Goal: Task Accomplishment & Management: Complete application form

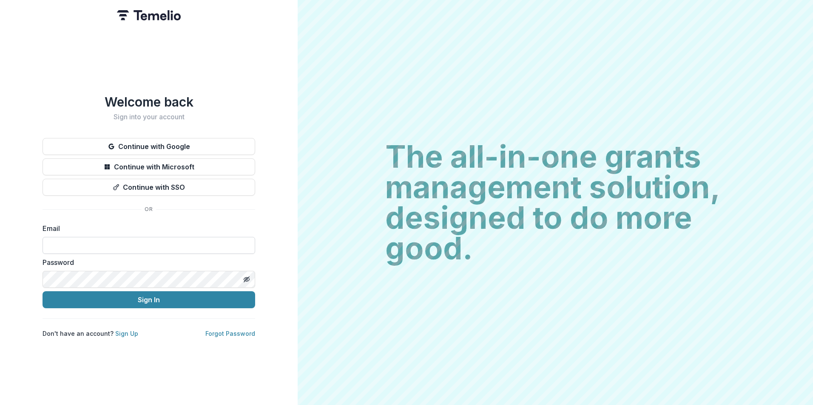
click at [139, 247] on input at bounding box center [148, 245] width 212 height 17
type input "**********"
click at [110, 267] on div "Password" at bounding box center [148, 273] width 212 height 31
click at [42, 292] on button "Sign In" at bounding box center [148, 300] width 212 height 17
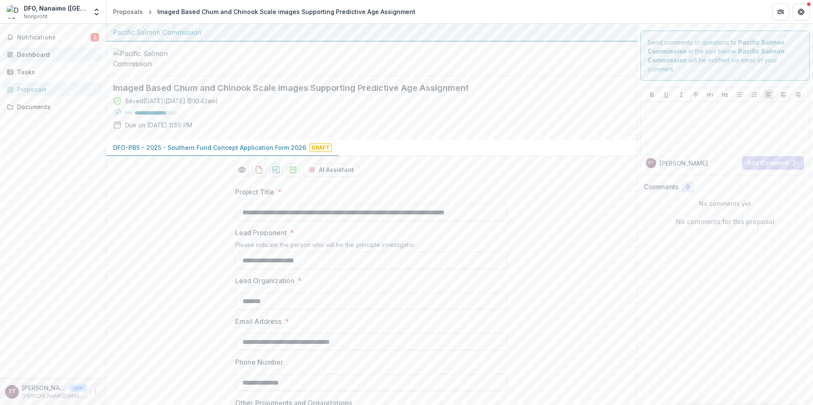
click at [40, 57] on div "Dashboard" at bounding box center [56, 54] width 79 height 9
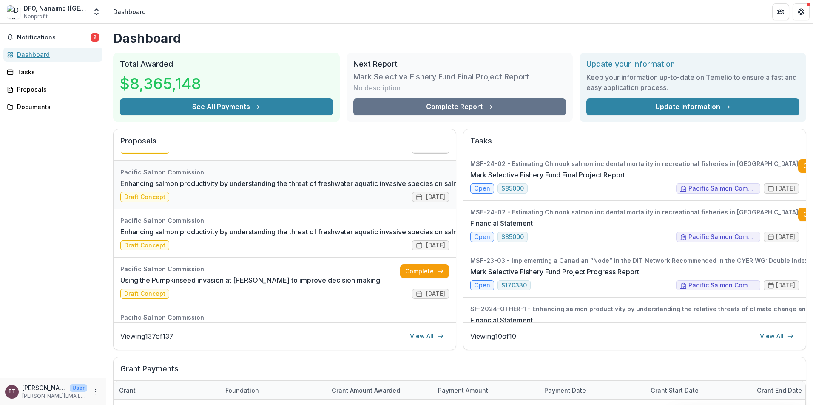
scroll to position [42, 0]
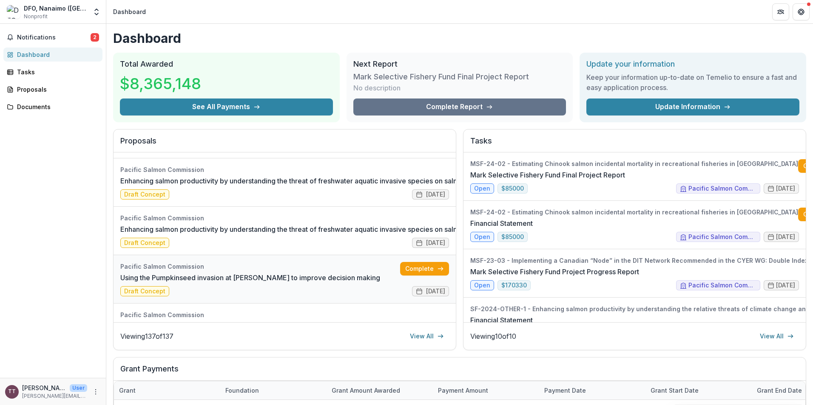
click at [291, 283] on link "Using the Pumpkinseed invasion at [PERSON_NAME] to improve decision making" at bounding box center [250, 278] width 260 height 10
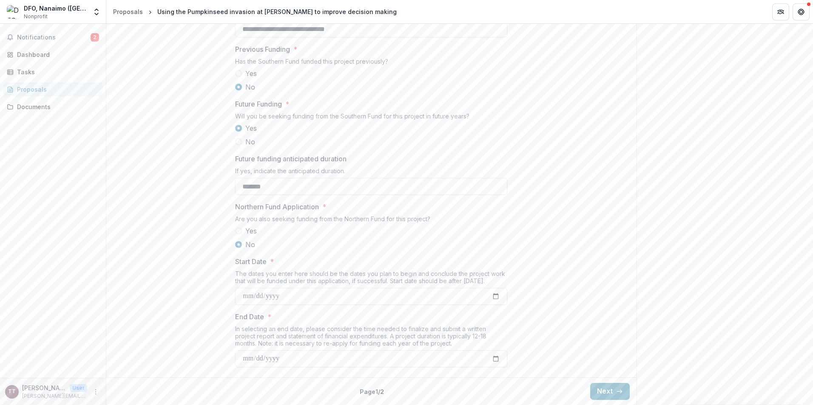
scroll to position [869, 0]
click at [600, 394] on button "Next" at bounding box center [610, 391] width 40 height 17
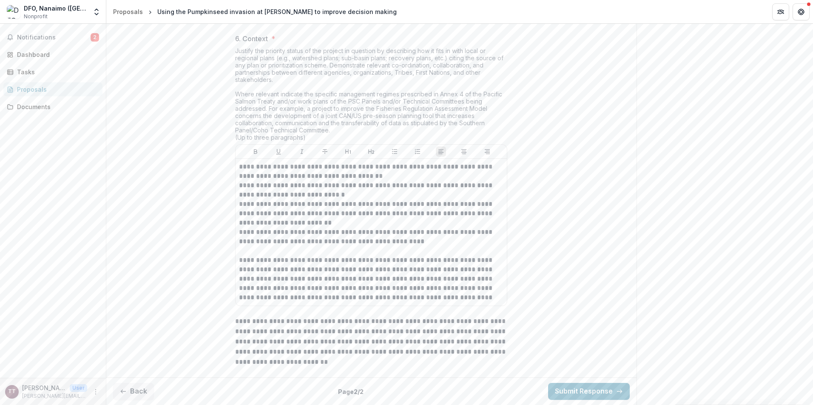
scroll to position [1451, 0]
click at [575, 393] on button "Submit Response" at bounding box center [589, 391] width 82 height 17
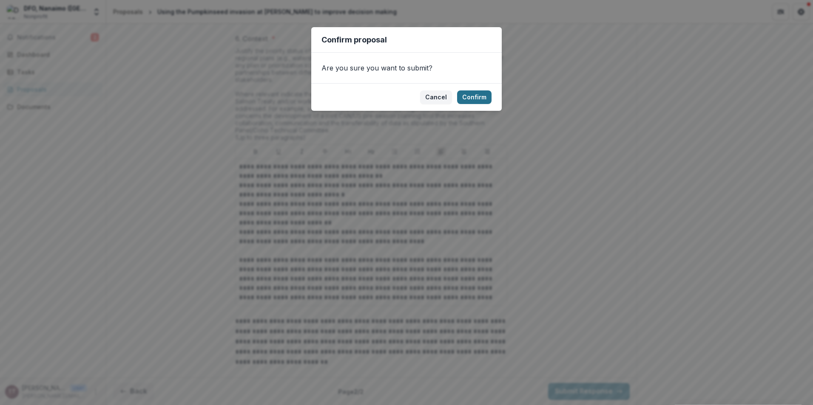
click at [470, 97] on button "Confirm" at bounding box center [474, 98] width 34 height 14
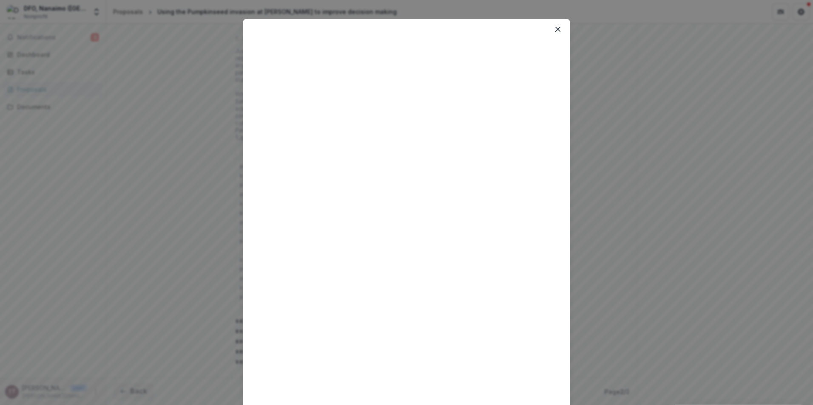
scroll to position [0, 0]
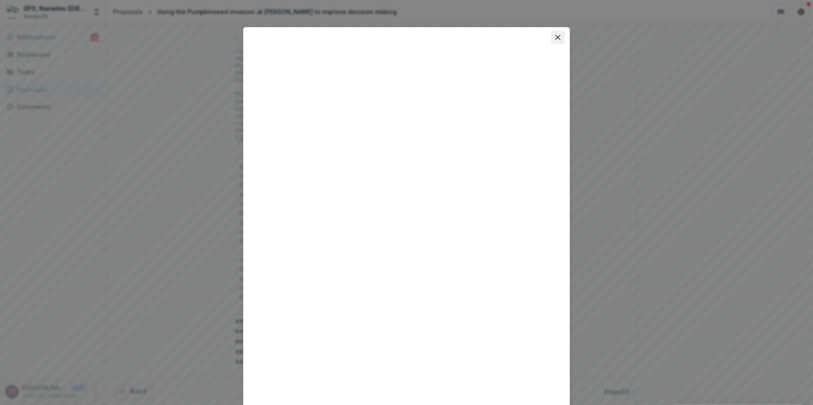
click at [553, 35] on button "Close" at bounding box center [558, 38] width 14 height 14
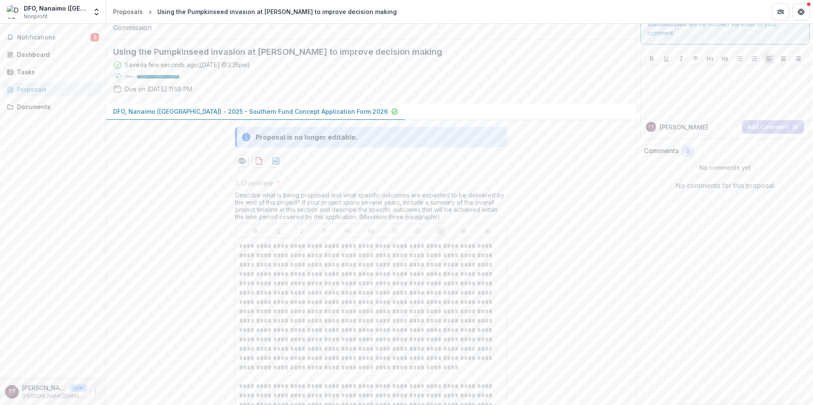
scroll to position [33, 0]
click at [38, 53] on div "Dashboard" at bounding box center [56, 54] width 79 height 9
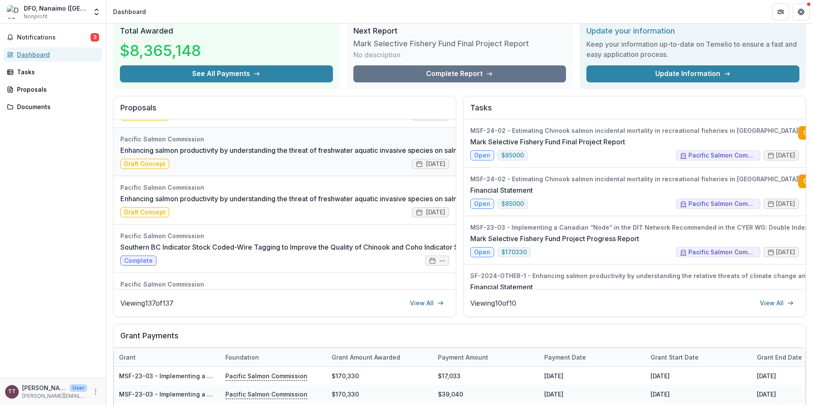
scroll to position [42, 0]
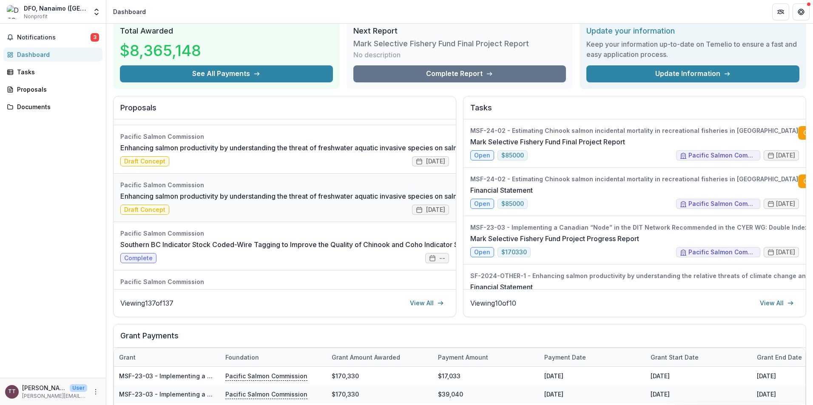
click at [153, 201] on link "Enhancing salmon productivity by understanding the threat of freshwater aquatic…" at bounding box center [317, 196] width 395 height 10
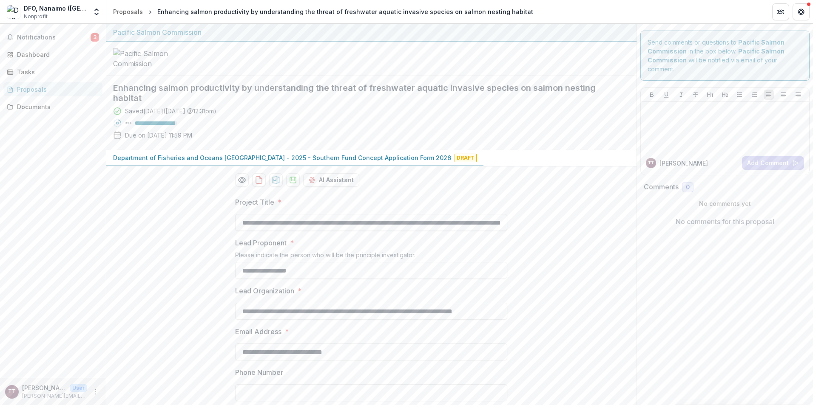
click at [454, 162] on span "Draft" at bounding box center [465, 158] width 22 height 8
drag, startPoint x: 113, startPoint y: 149, endPoint x: 141, endPoint y: 164, distance: 31.2
click at [141, 103] on h2 "Enhancing salmon productivity by understanding the threat of freshwater aquatic…" at bounding box center [364, 93] width 503 height 20
copy h2 "Enhancing salmon productivity by understanding the threat of freshwater aquatic…"
click at [38, 50] on link "Dashboard" at bounding box center [52, 55] width 99 height 14
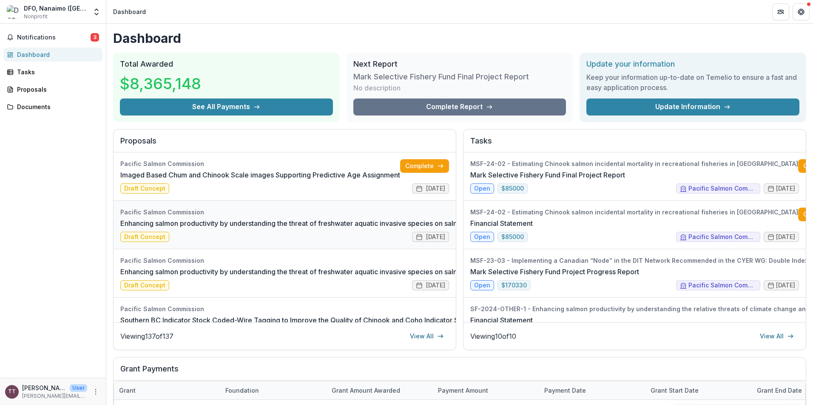
click at [229, 229] on link "Enhancing salmon productivity by understanding the threat of freshwater aquatic…" at bounding box center [317, 223] width 395 height 10
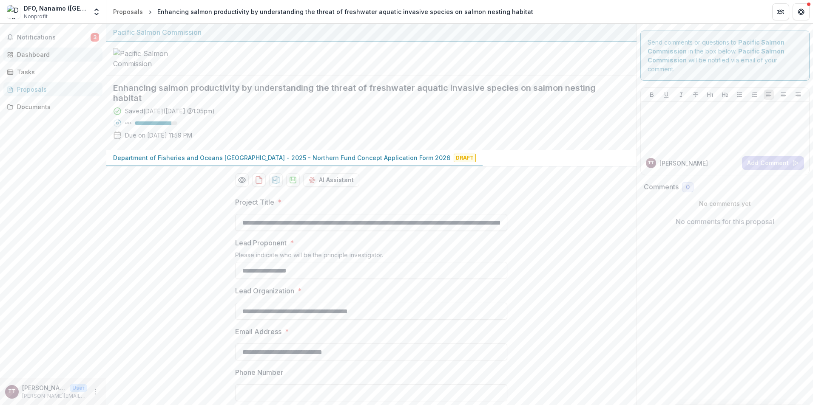
click at [25, 57] on div "Dashboard" at bounding box center [56, 54] width 79 height 9
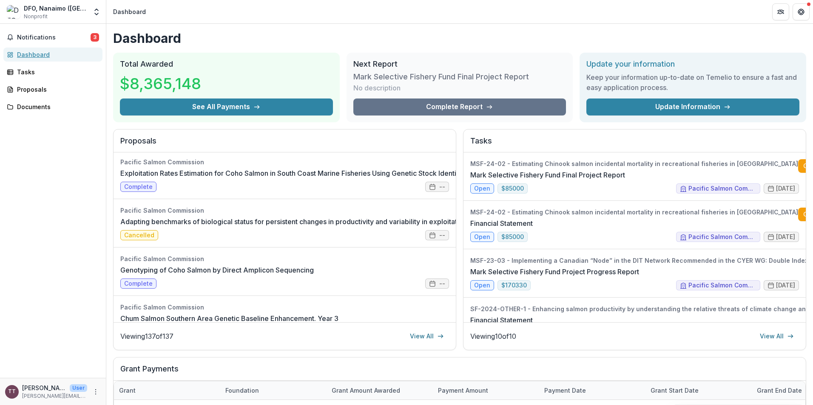
scroll to position [1020, 0]
